Goal: Task Accomplishment & Management: Complete application form

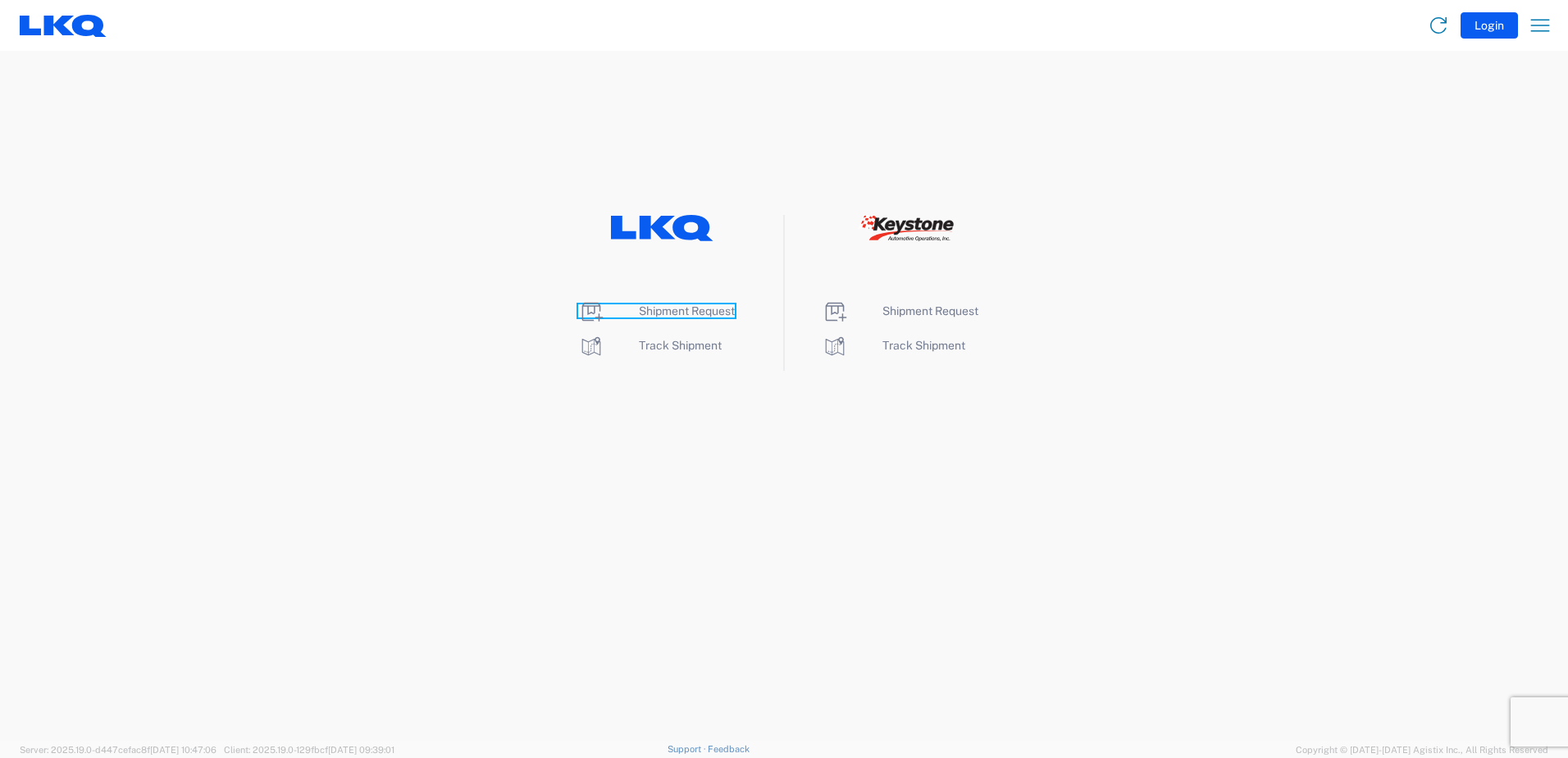
click at [684, 315] on span "Shipment Request" at bounding box center [687, 310] width 96 height 13
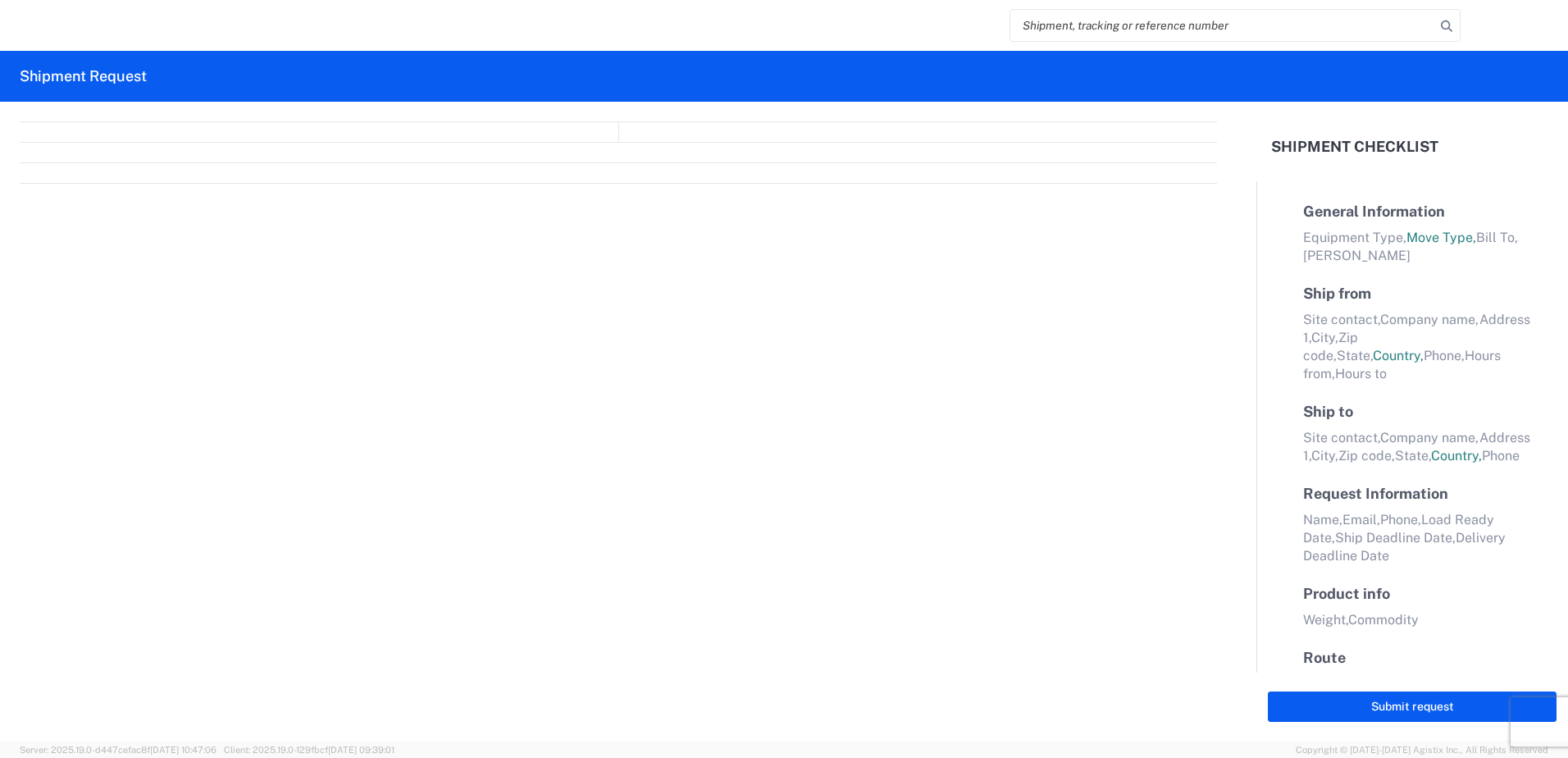
select select "FULL"
select select "LBS"
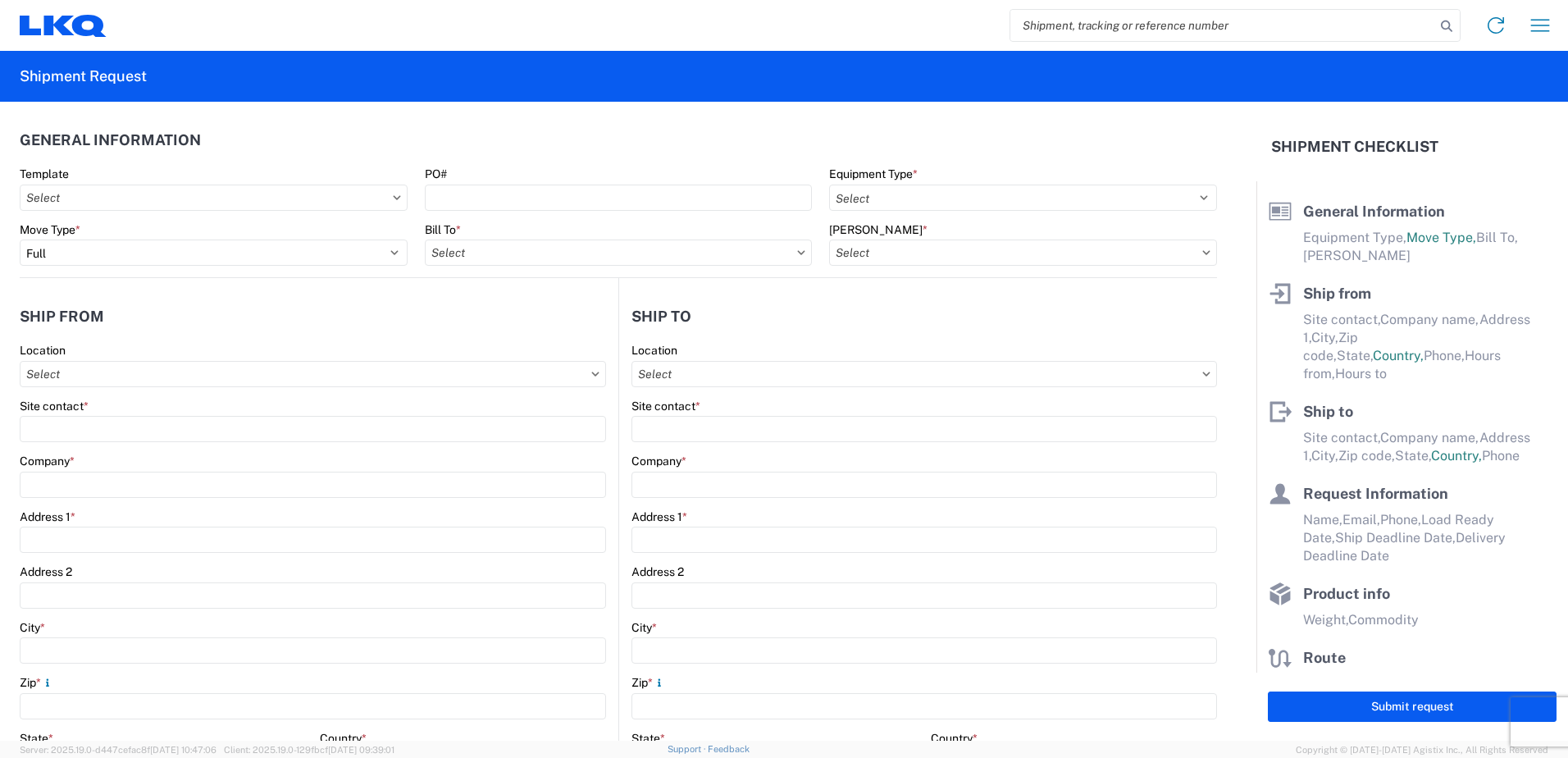
click at [1174, 24] on input "search" at bounding box center [1223, 25] width 425 height 31
paste input "56441200"
type input "56441200"
click at [514, 255] on input "text" at bounding box center [618, 252] width 388 height 26
type input "1921"
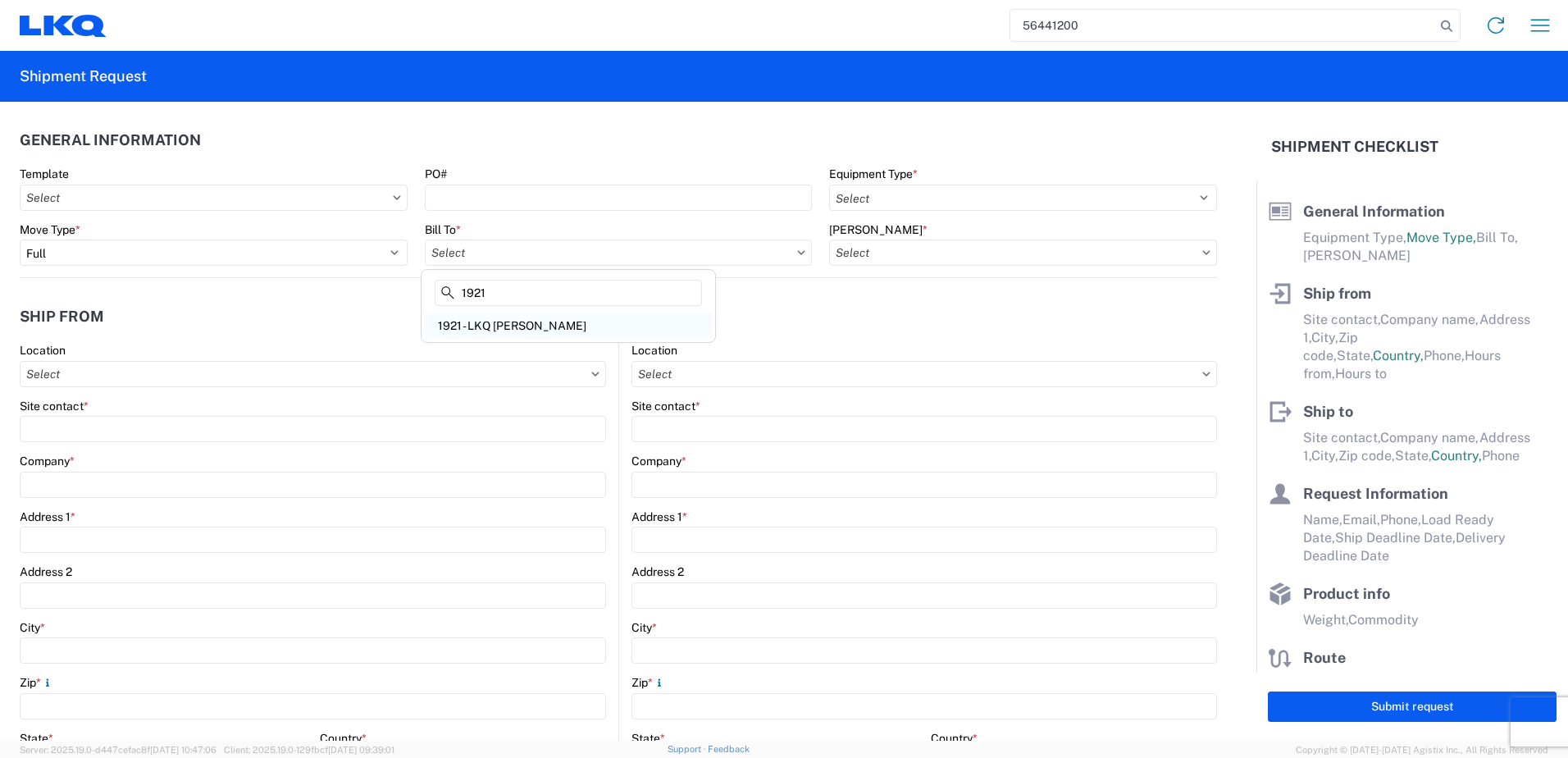
click at [504, 328] on div "1921 - LKQ [PERSON_NAME]" at bounding box center [568, 325] width 287 height 26
type input "1921 - LKQ [PERSON_NAME]"
click at [956, 256] on input "text" at bounding box center [1023, 252] width 388 height 26
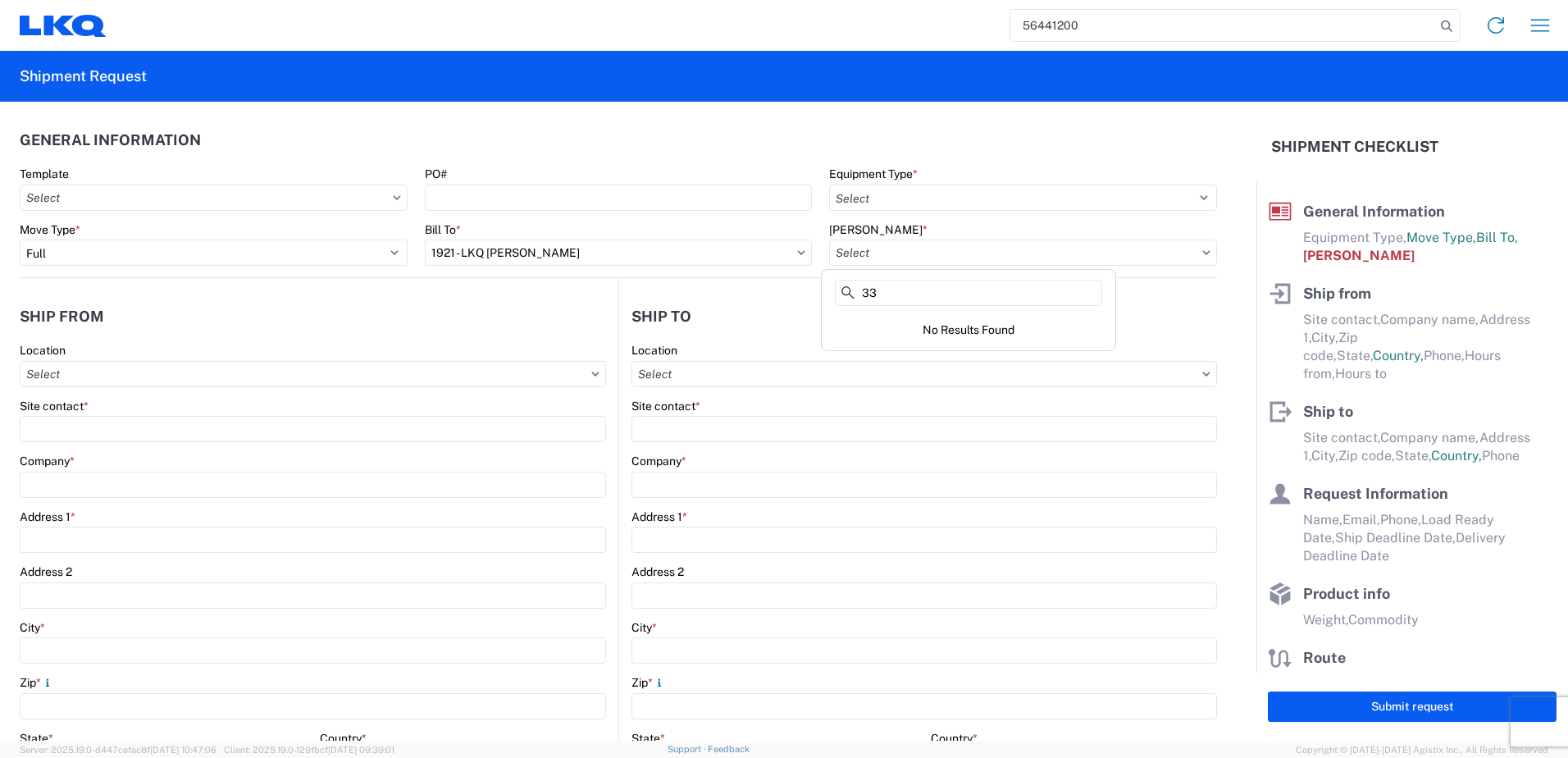
type input "3"
click at [892, 292] on input "1921-3300-50180-0000" at bounding box center [969, 292] width 268 height 26
type input "3300-50180-0000"
